Goal: Information Seeking & Learning: Compare options

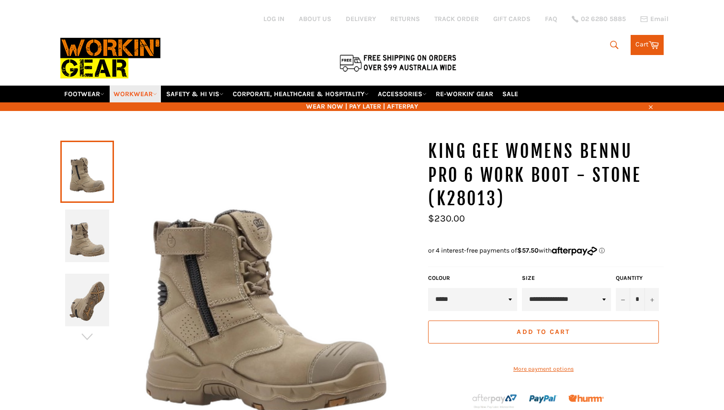
click at [155, 86] on link "WORKWEAR" at bounding box center [135, 94] width 51 height 17
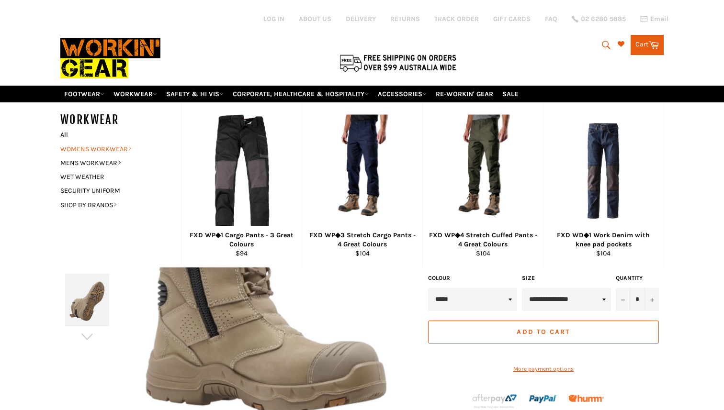
click at [127, 142] on link "WOMENS WORKWEAR" at bounding box center [114, 149] width 116 height 14
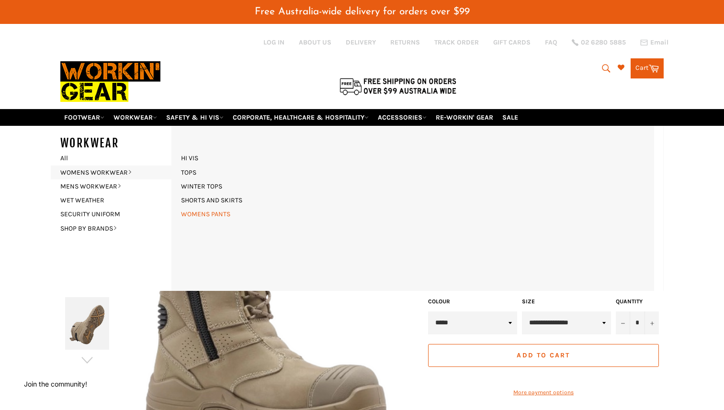
click at [212, 207] on link "WOMENS PANTS" at bounding box center [205, 214] width 59 height 14
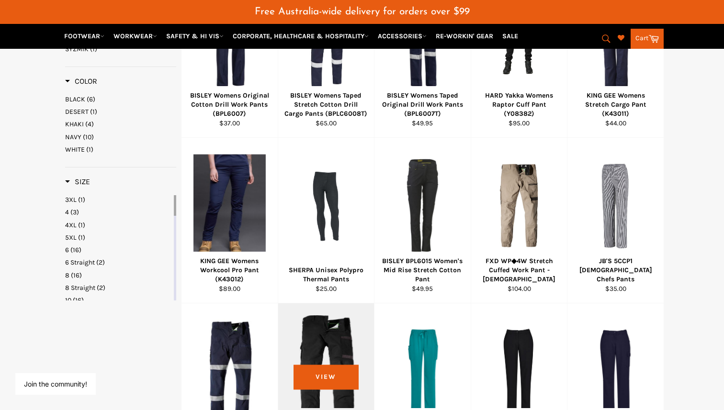
scroll to position [463, 0]
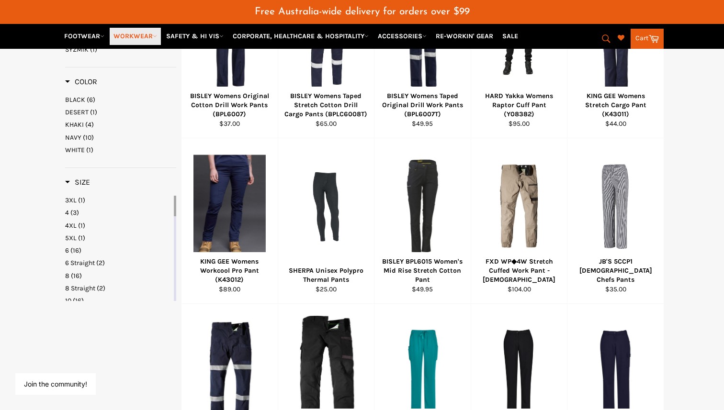
click at [153, 36] on link "WORKWEAR" at bounding box center [135, 36] width 51 height 17
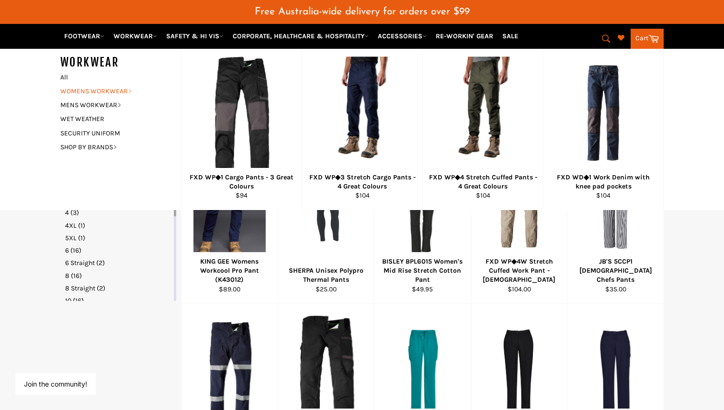
click at [119, 90] on link "WOMENS WORKWEAR" at bounding box center [114, 91] width 116 height 14
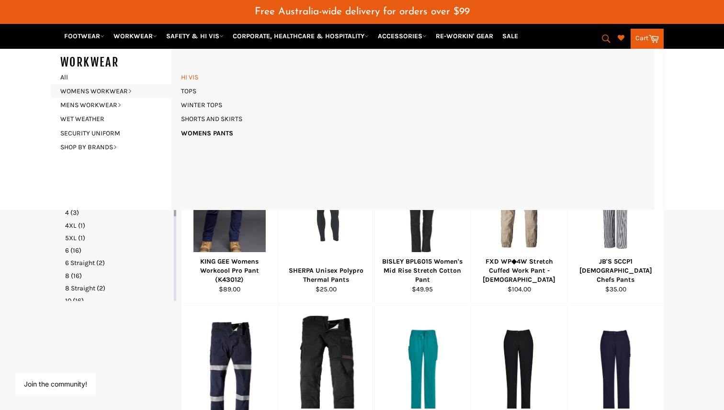
click at [196, 76] on link "HI VIS" at bounding box center [189, 77] width 27 height 14
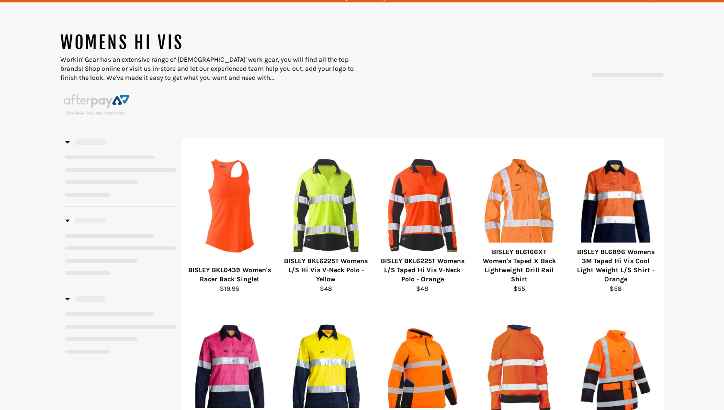
select select "**********"
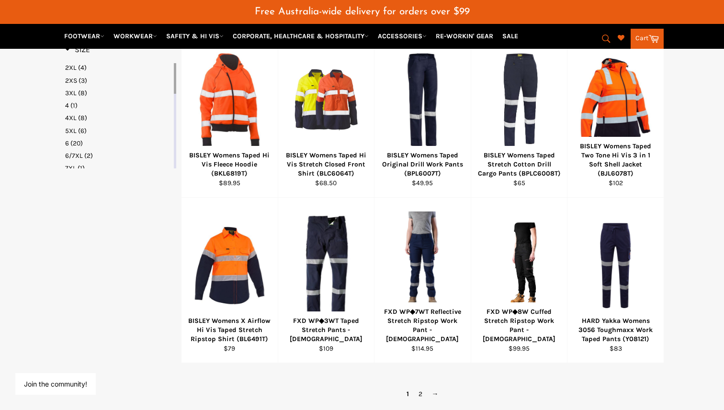
scroll to position [573, 0]
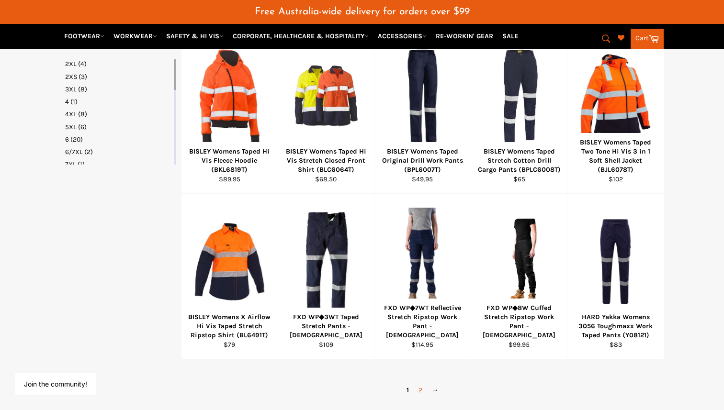
click at [418, 383] on link "2" at bounding box center [419, 390] width 13 height 14
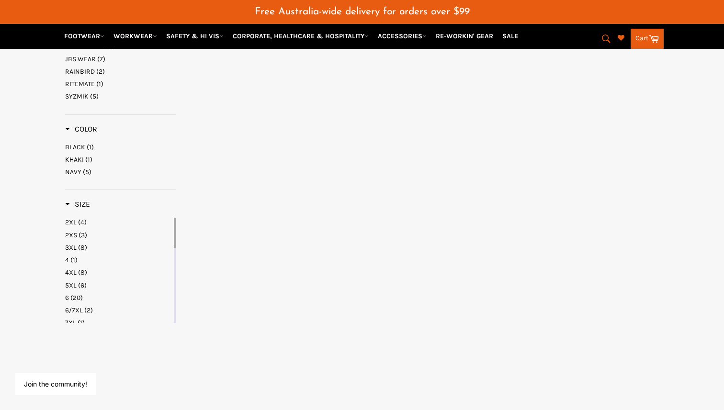
select select "**********"
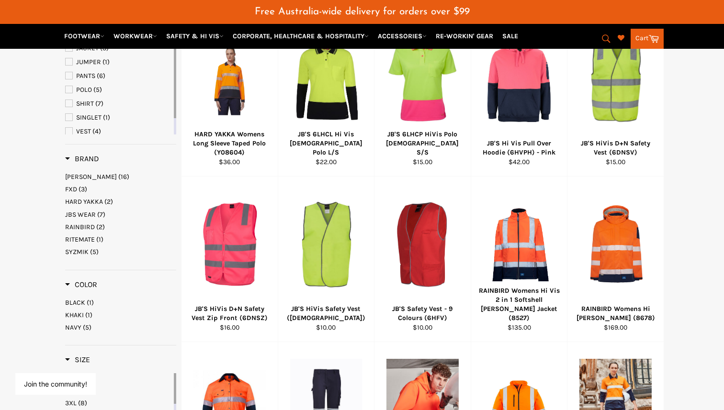
scroll to position [77, 0]
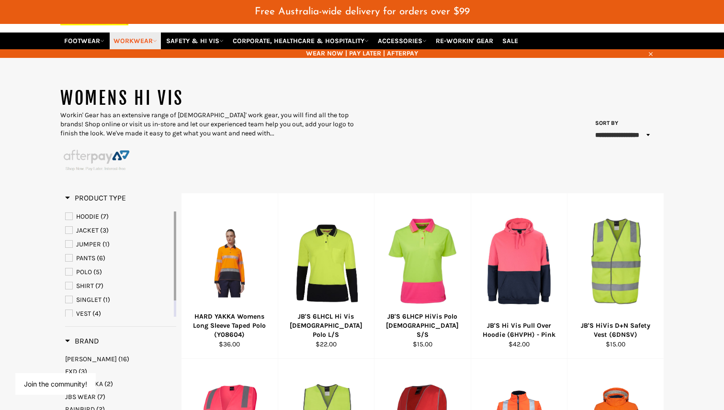
click at [142, 33] on link "WORKWEAR" at bounding box center [135, 41] width 51 height 17
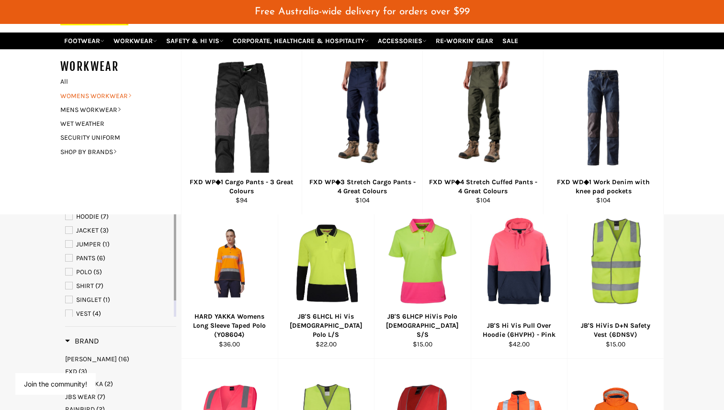
click at [123, 89] on link "WOMENS WORKWEAR" at bounding box center [114, 96] width 116 height 14
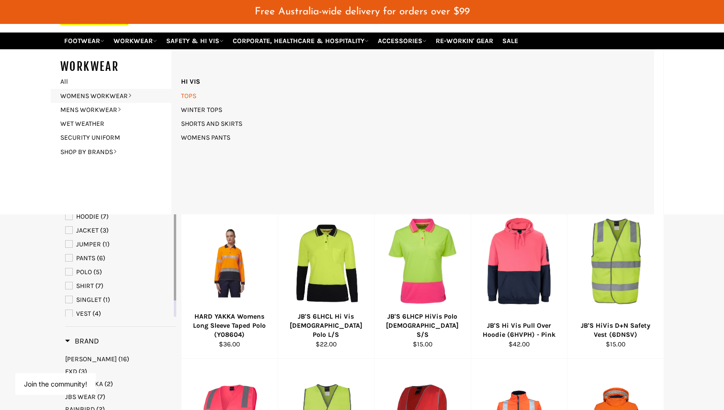
click at [190, 89] on link "TOPS" at bounding box center [188, 96] width 25 height 14
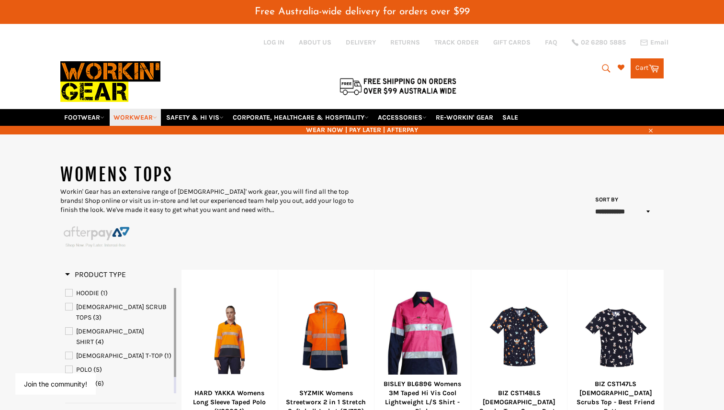
click at [153, 109] on link "WORKWEAR" at bounding box center [135, 117] width 51 height 17
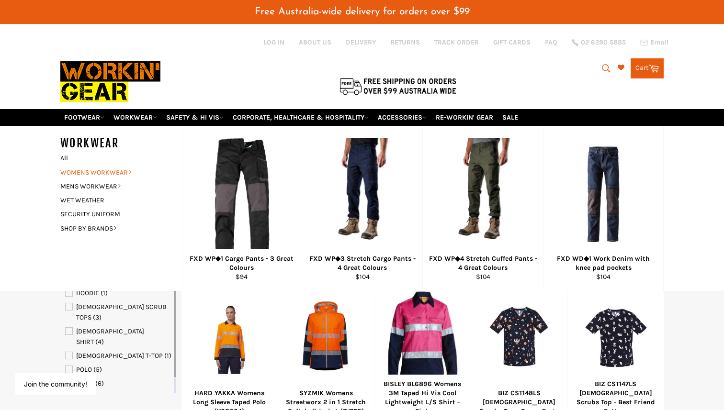
click at [131, 166] on link "WOMENS WORKWEAR" at bounding box center [114, 173] width 116 height 14
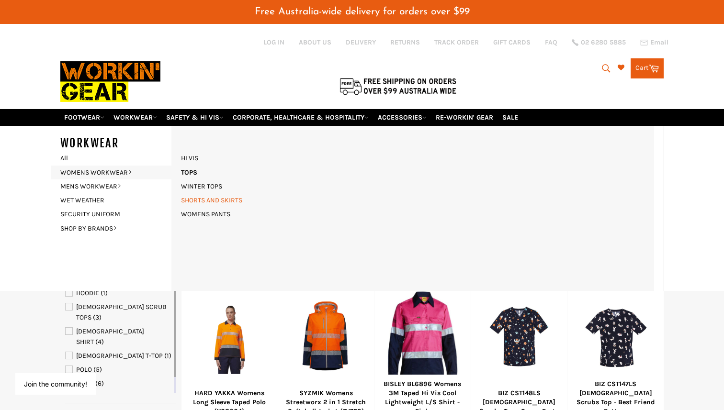
click at [211, 193] on link "SHORTS AND SKIRTS" at bounding box center [211, 200] width 71 height 14
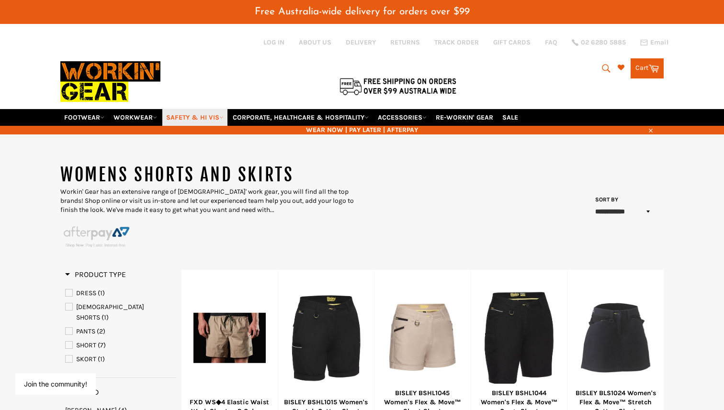
click at [182, 110] on link "SAFETY & HI VIS" at bounding box center [194, 117] width 65 height 17
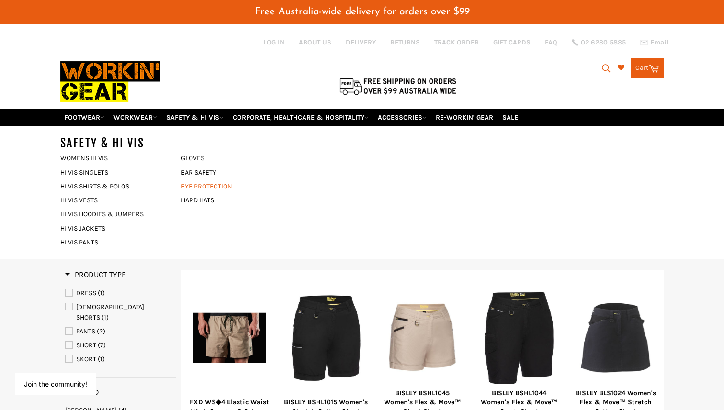
click at [200, 179] on link "EYE PROTECTION" at bounding box center [234, 186] width 116 height 14
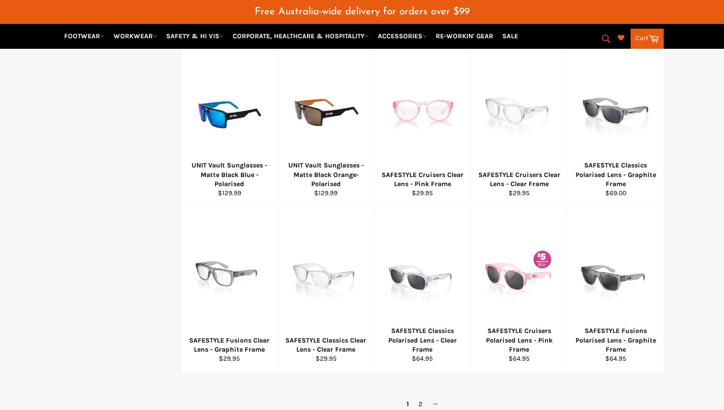
scroll to position [525, 0]
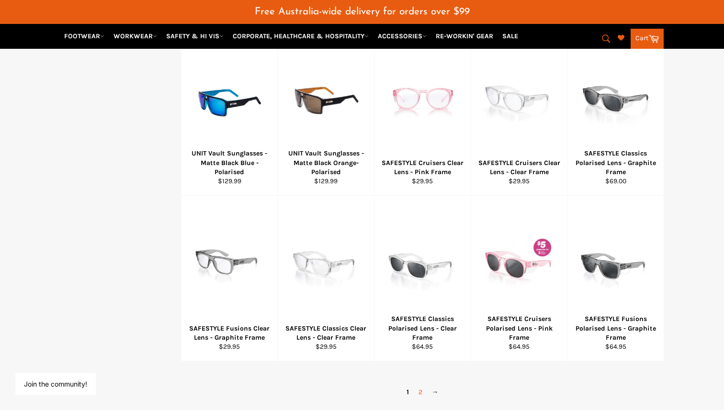
click at [425, 385] on link "2" at bounding box center [419, 392] width 13 height 14
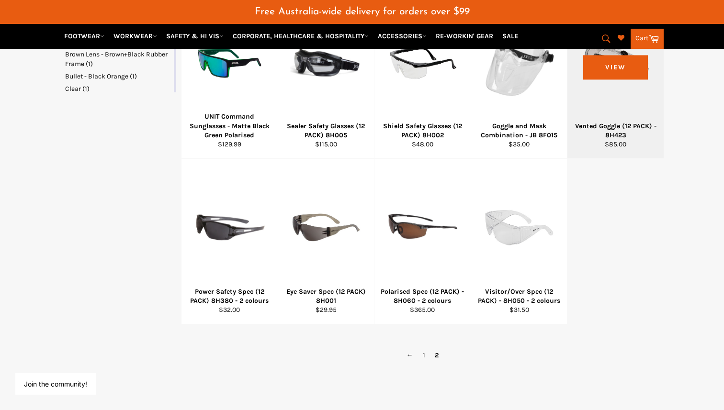
scroll to position [399, 0]
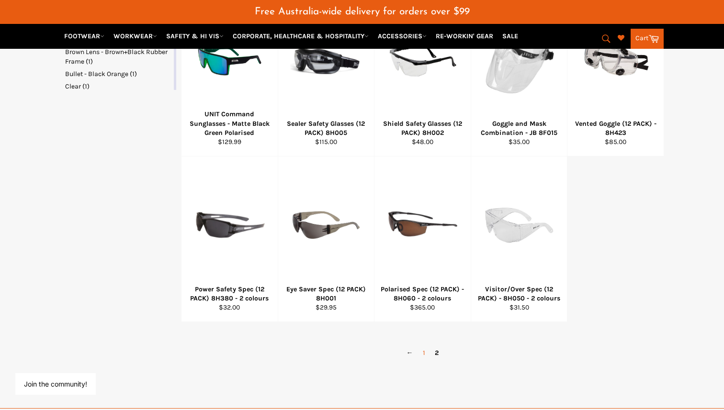
click at [423, 346] on link "1" at bounding box center [424, 353] width 12 height 14
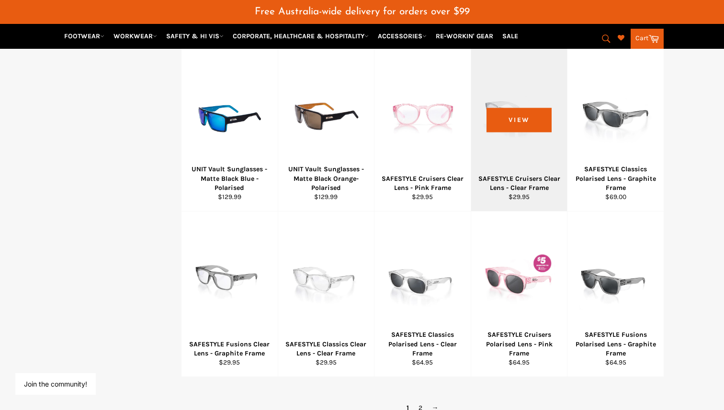
scroll to position [542, 0]
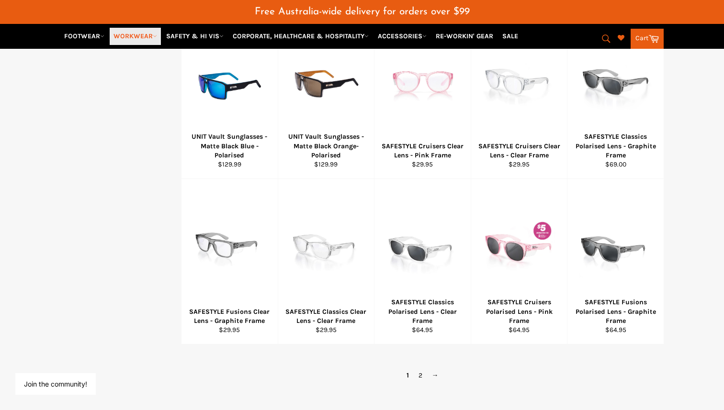
click at [145, 36] on link "WORKWEAR" at bounding box center [135, 36] width 51 height 17
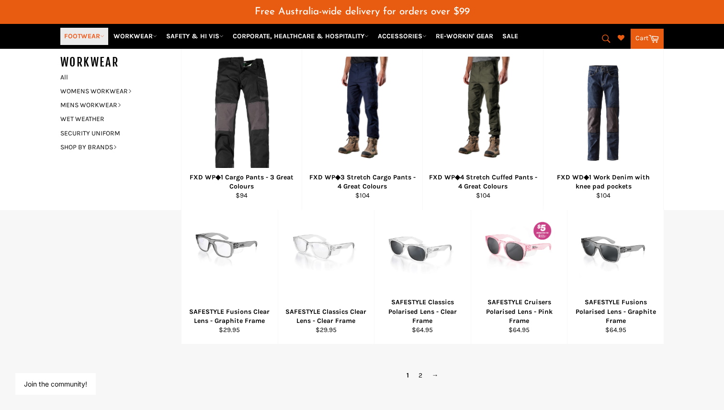
click at [99, 39] on link "FOOTWEAR" at bounding box center [84, 36] width 48 height 17
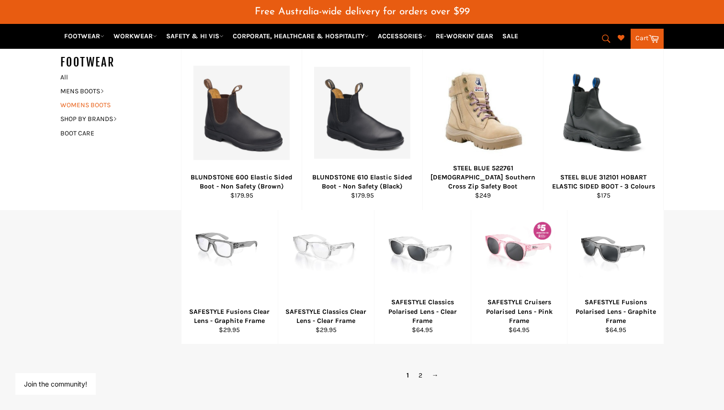
click at [100, 107] on link "WOMENS BOOTS" at bounding box center [114, 105] width 116 height 14
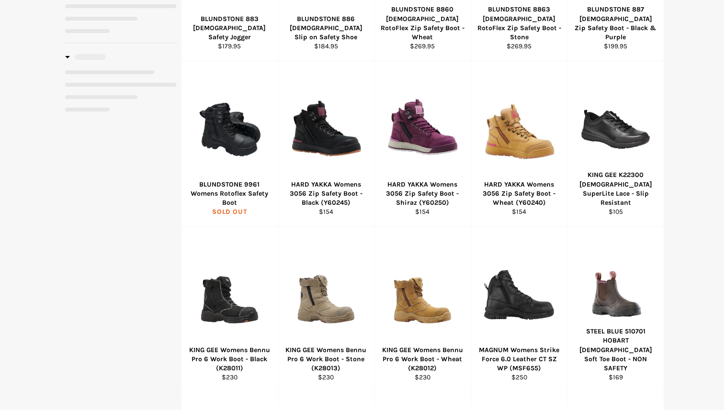
select select "**********"
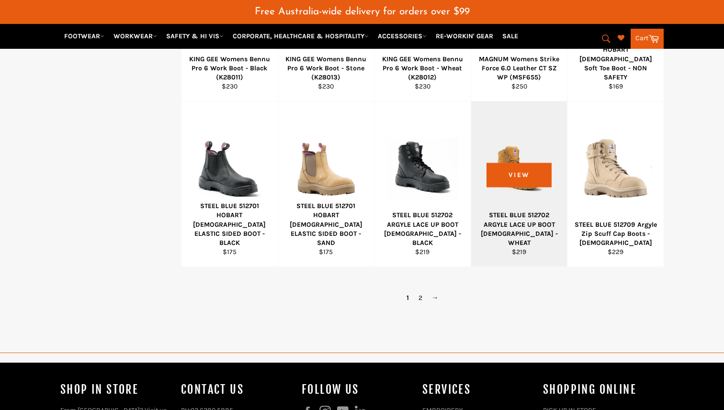
scroll to position [665, 0]
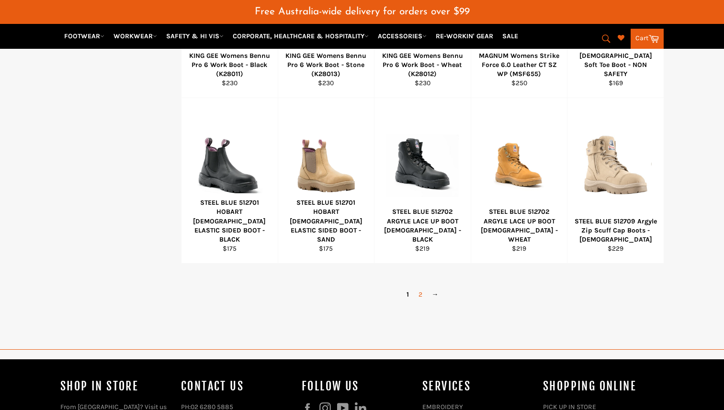
click at [422, 288] on link "2" at bounding box center [419, 295] width 13 height 14
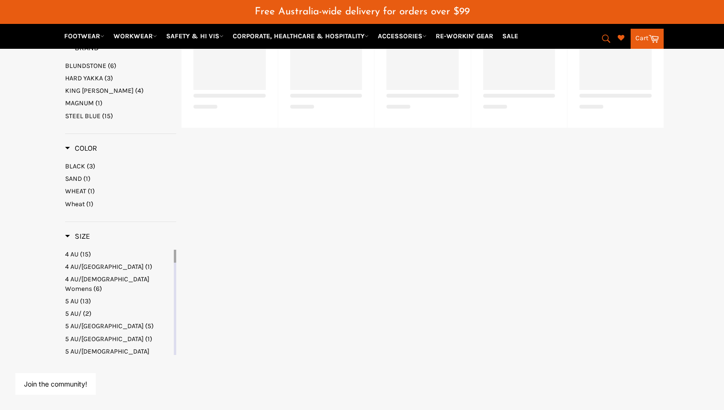
select select "**********"
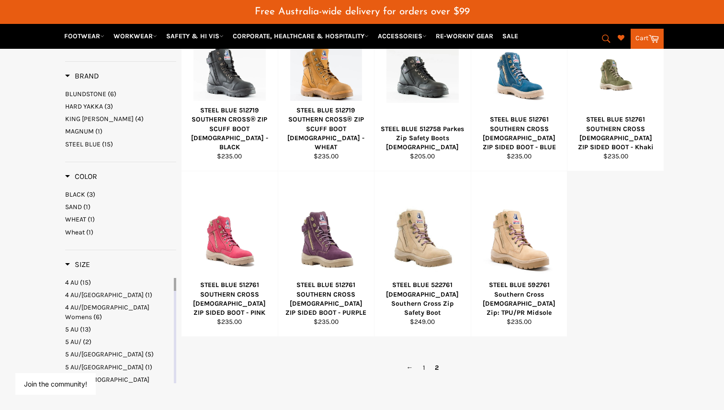
scroll to position [230, 0]
